Goal: Task Accomplishment & Management: Complete application form

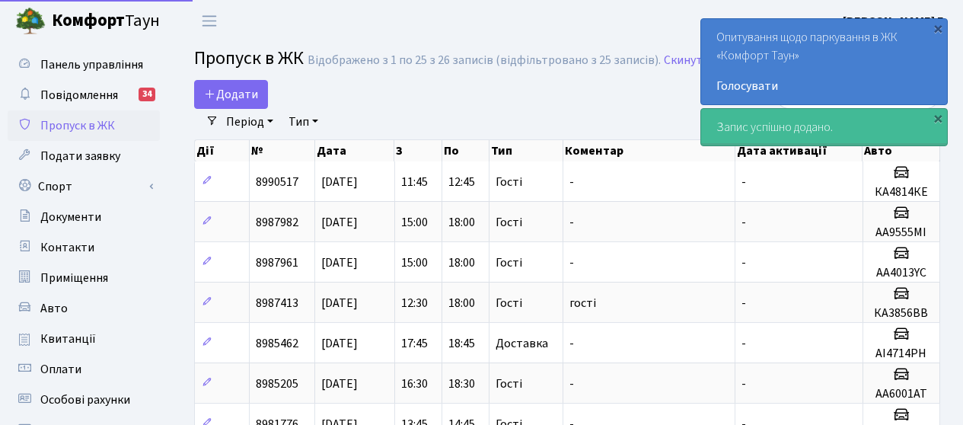
select select "25"
click at [222, 91] on span "Додати" at bounding box center [231, 94] width 54 height 17
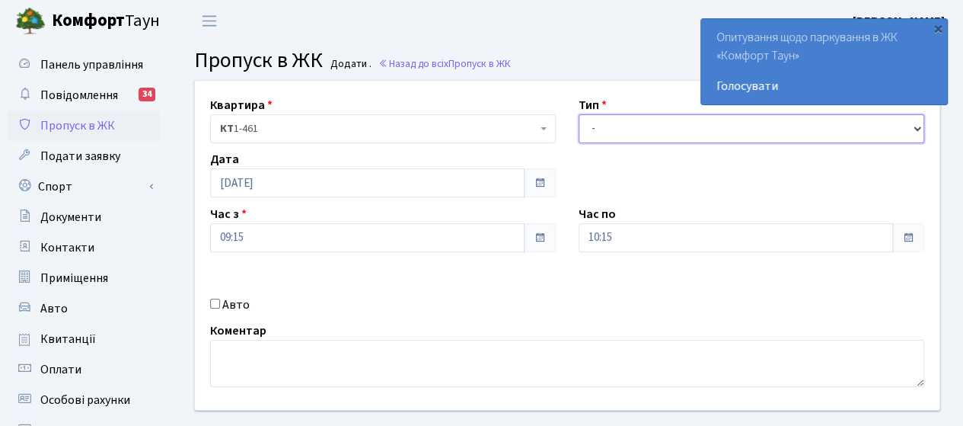
click at [624, 135] on select "- Доставка Таксі Гості Сервіс" at bounding box center [752, 128] width 346 height 29
select select "3"
click at [579, 114] on select "- Доставка Таксі Гості Сервіс" at bounding box center [752, 128] width 346 height 29
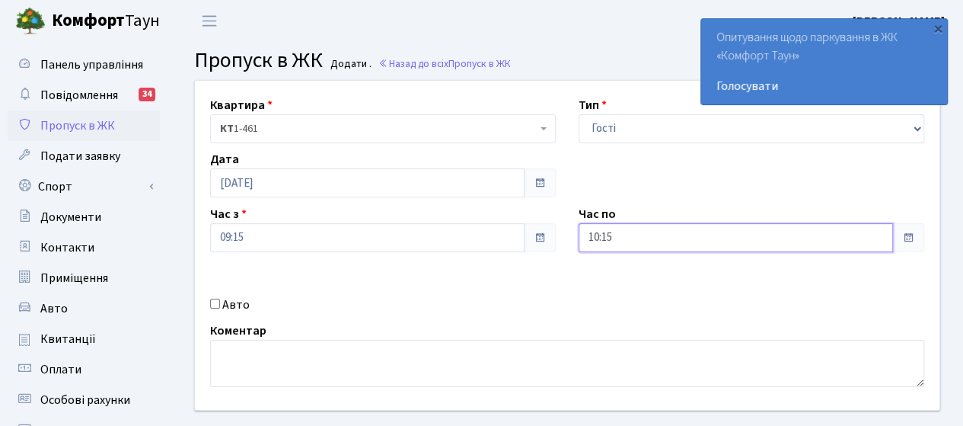
click at [629, 239] on input "10:15" at bounding box center [736, 237] width 315 height 29
click at [618, 64] on icon at bounding box center [620, 64] width 41 height 41
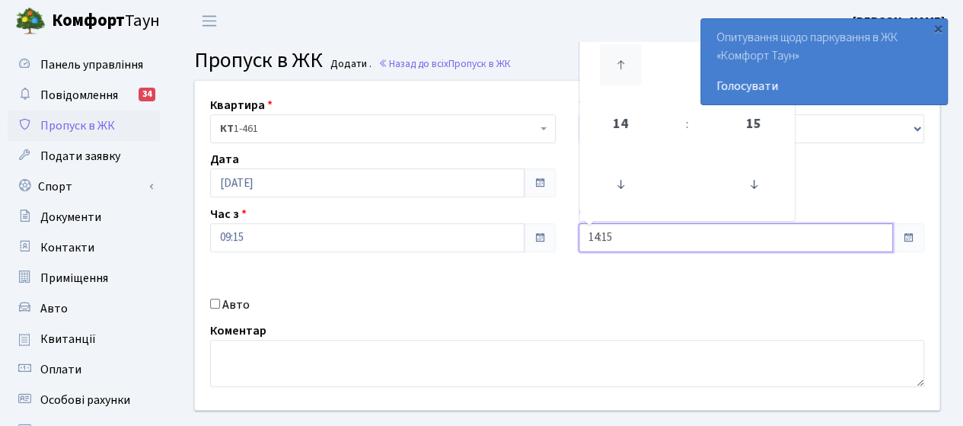
click at [618, 64] on icon at bounding box center [620, 64] width 41 height 41
type input "18:15"
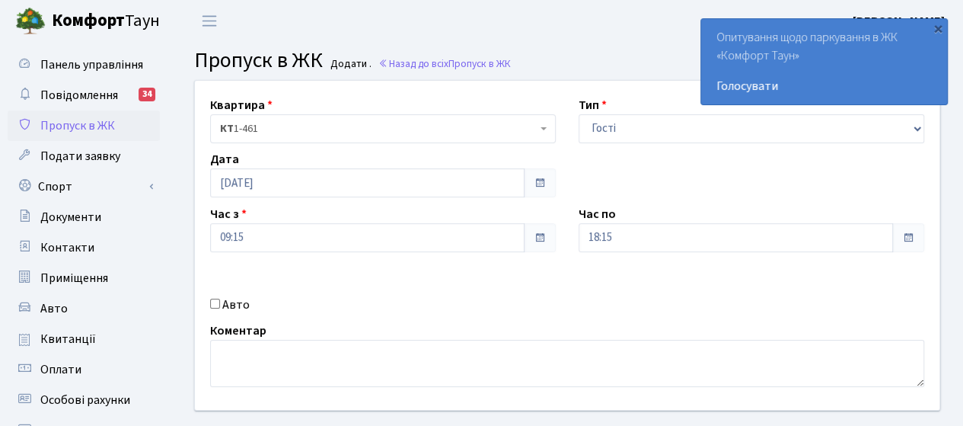
drag, startPoint x: 423, startPoint y: 276, endPoint x: 410, endPoint y: 266, distance: 16.9
click at [420, 272] on div "Квартира <b>КТ</b>&nbsp;&nbsp;&nbsp;&nbsp;1-461 КТ 1-461 Тип - Доставка Таксі Г…" at bounding box center [568, 245] width 768 height 329
click at [487, 321] on div "Коментар" at bounding box center [567, 353] width 737 height 65
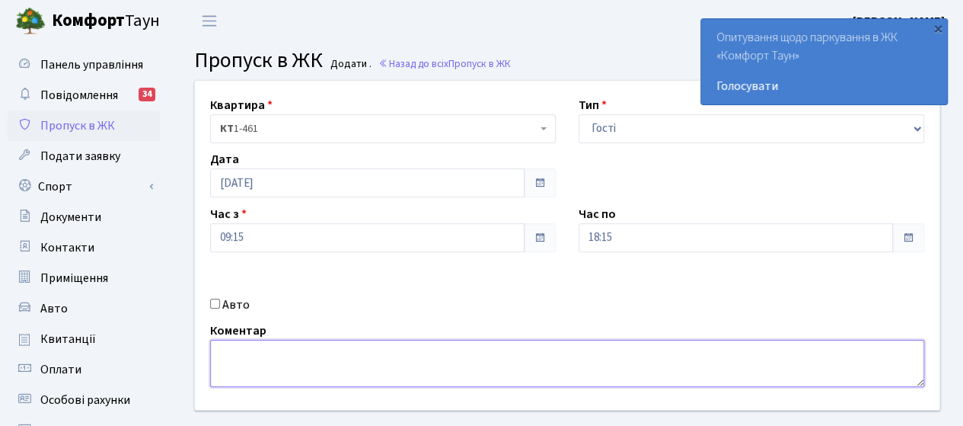
click at [238, 351] on textarea at bounding box center [567, 363] width 714 height 47
type textarea "d"
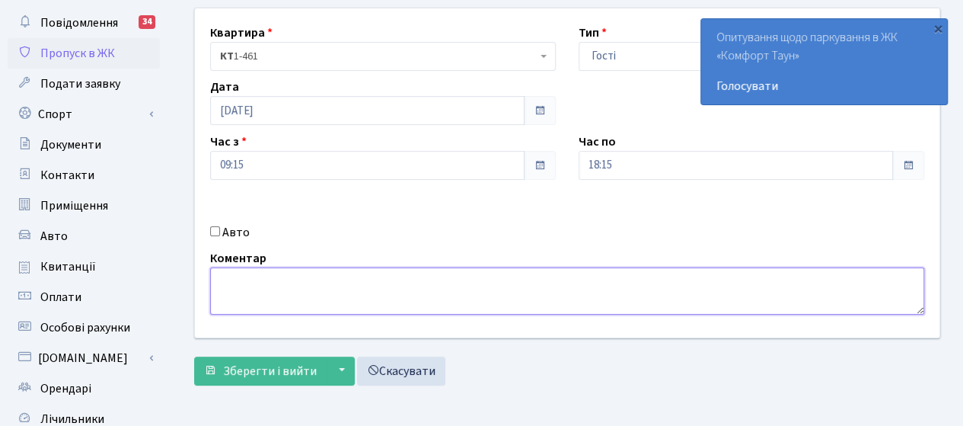
scroll to position [152, 0]
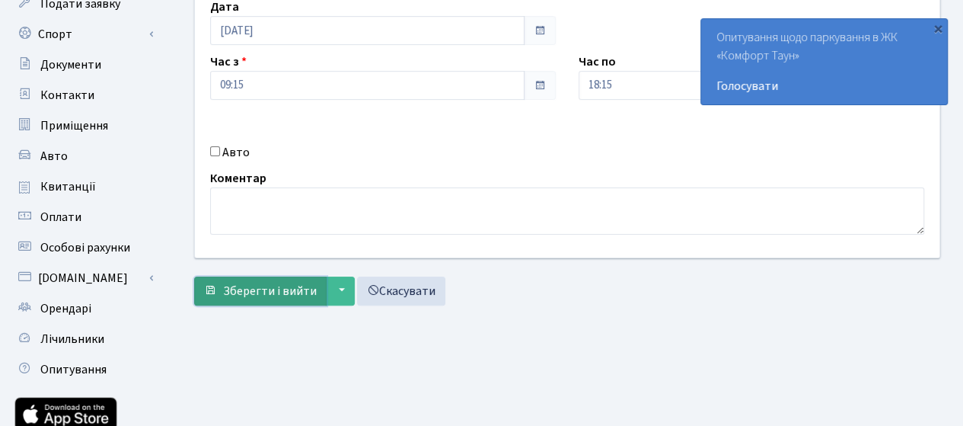
click at [286, 295] on span "Зберегти і вийти" at bounding box center [270, 291] width 94 height 17
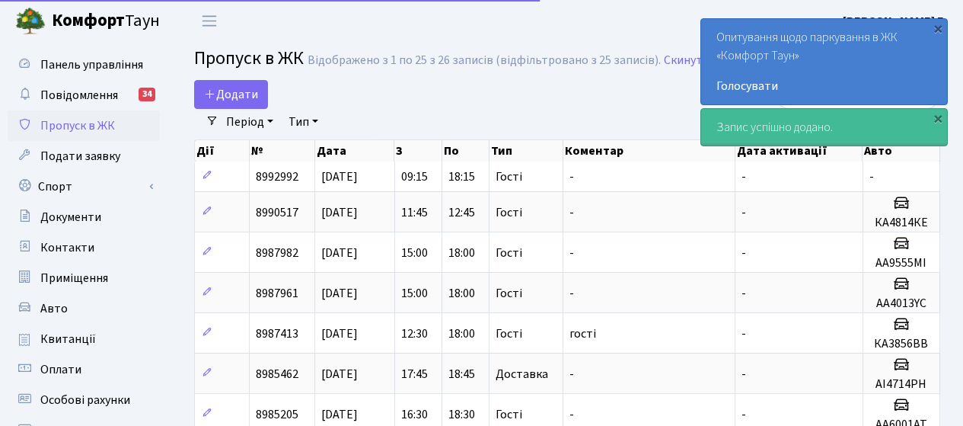
select select "25"
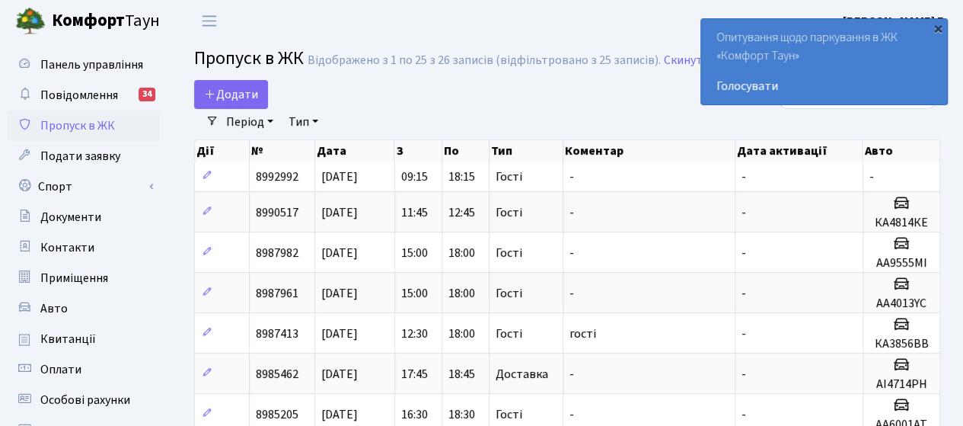
click at [937, 27] on div "×" at bounding box center [938, 28] width 15 height 15
